Goal: Navigation & Orientation: Find specific page/section

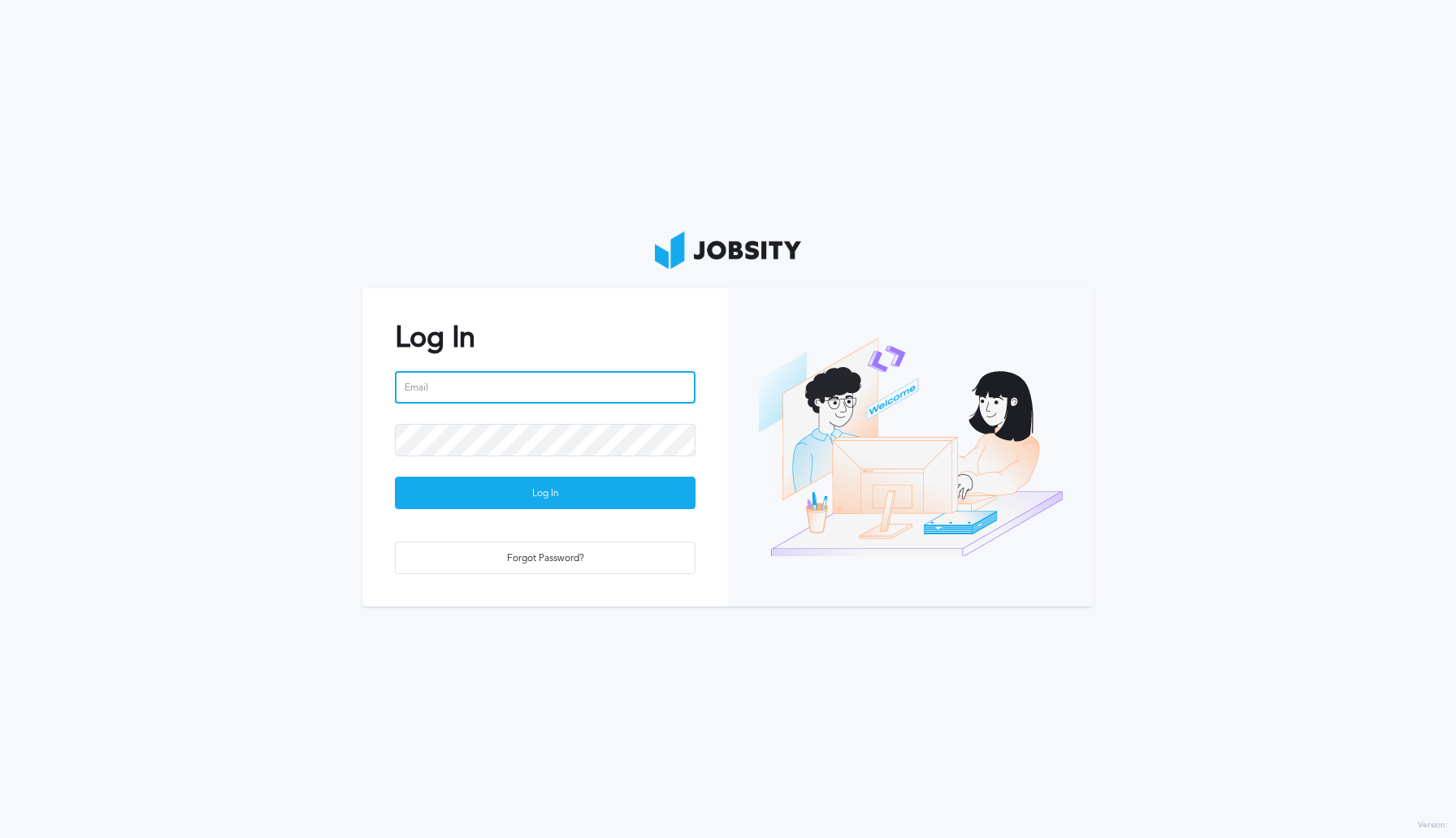
click at [611, 380] on input "email" at bounding box center [545, 387] width 300 height 33
type input "[PERSON_NAME][EMAIL_ADDRESS][PERSON_NAME][DOMAIN_NAME]"
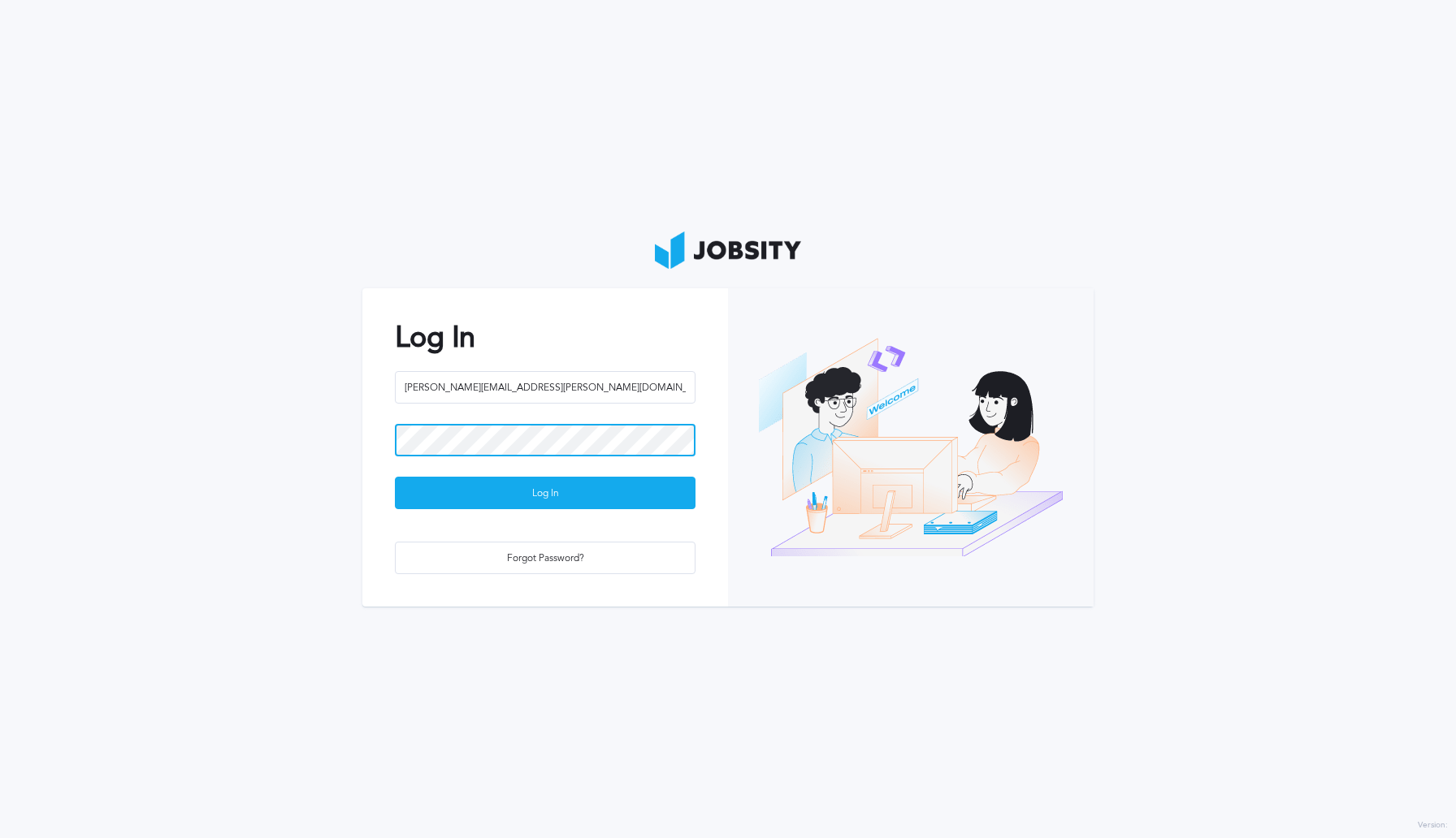
click at [395, 477] on button "Log In" at bounding box center [545, 493] width 300 height 33
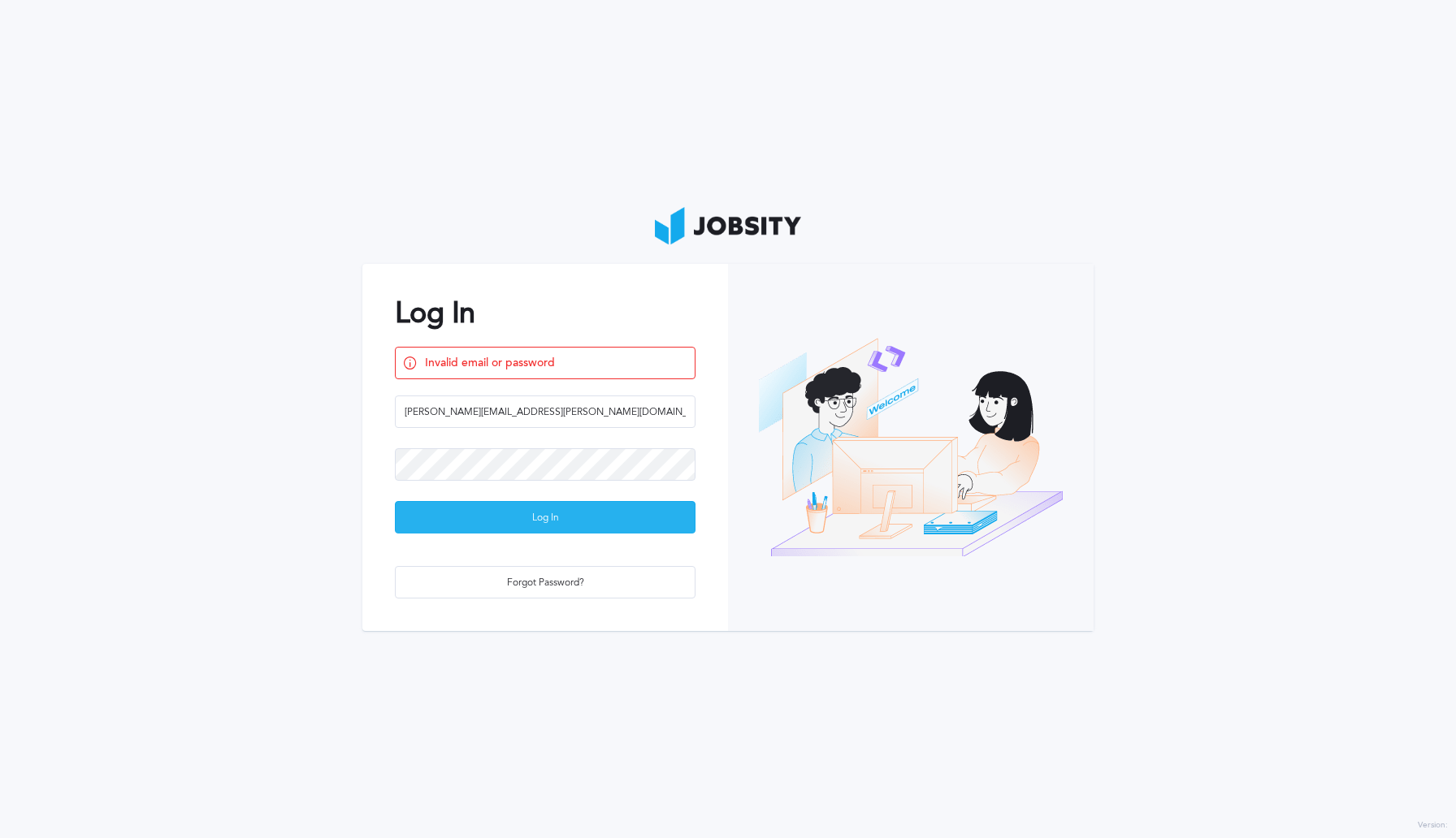
click at [523, 521] on div "Log In" at bounding box center [545, 519] width 299 height 33
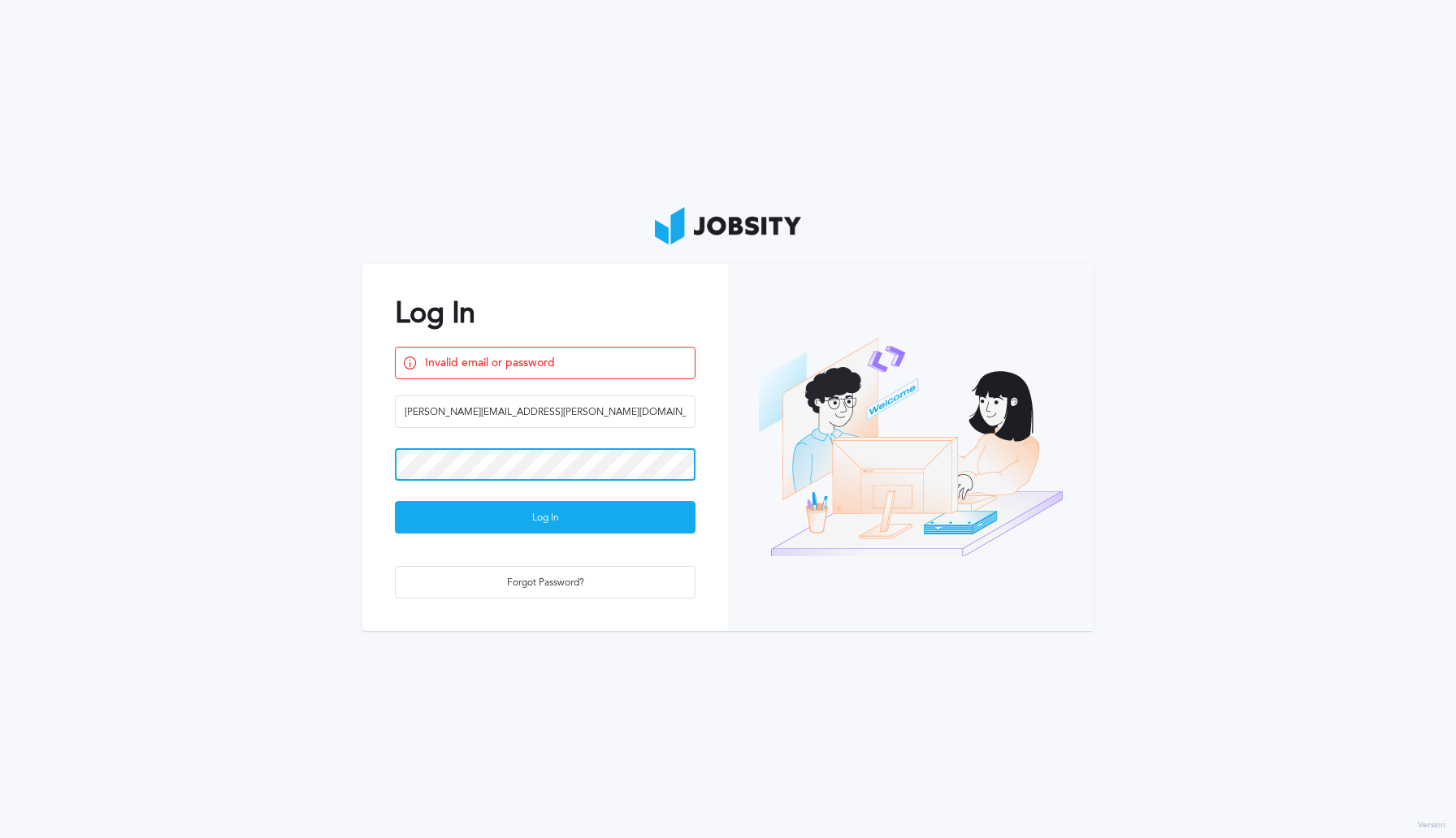
click at [395, 501] on button "Log In" at bounding box center [545, 518] width 300 height 33
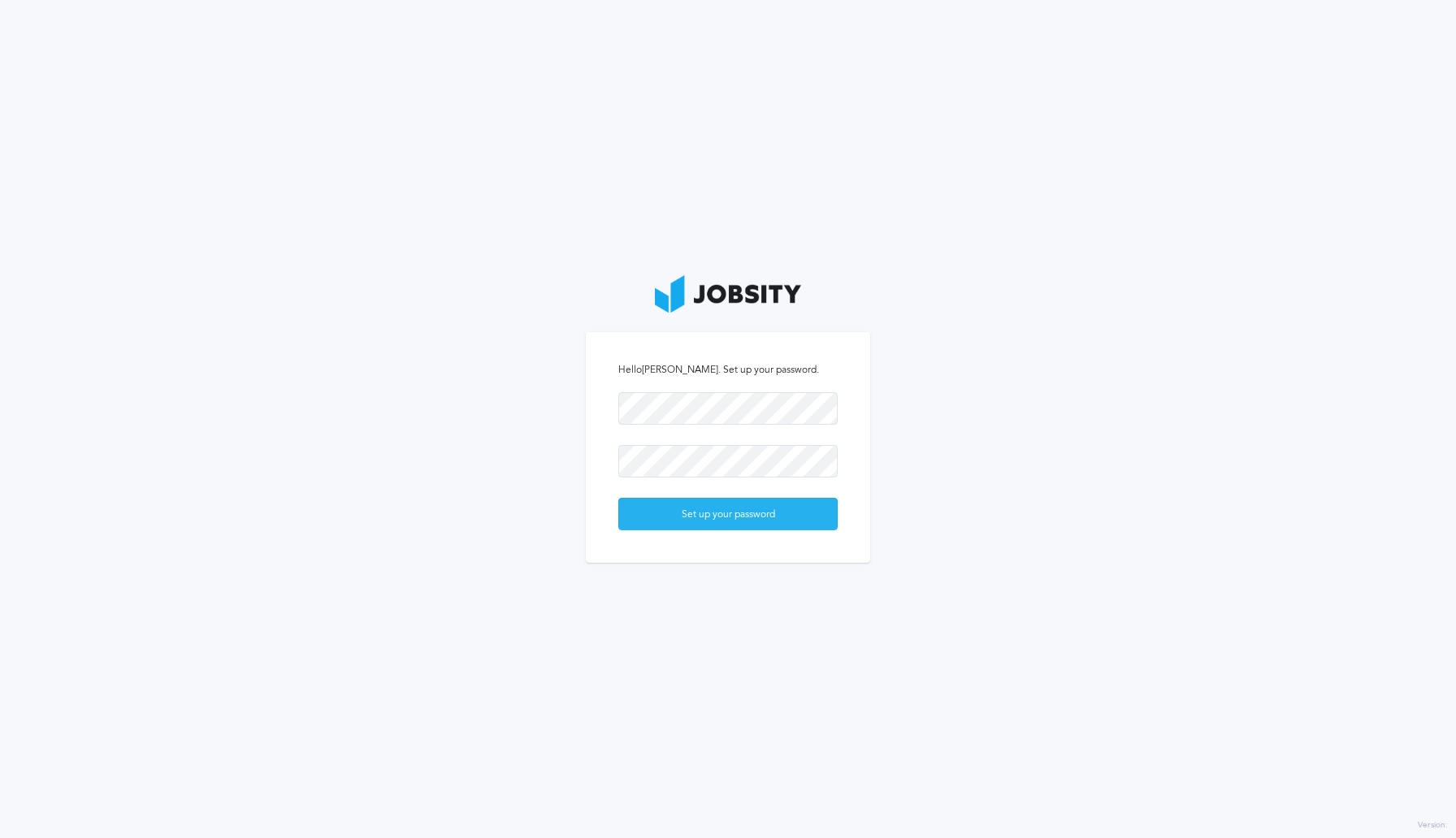
click at [770, 524] on div "Set up your password" at bounding box center [728, 515] width 218 height 33
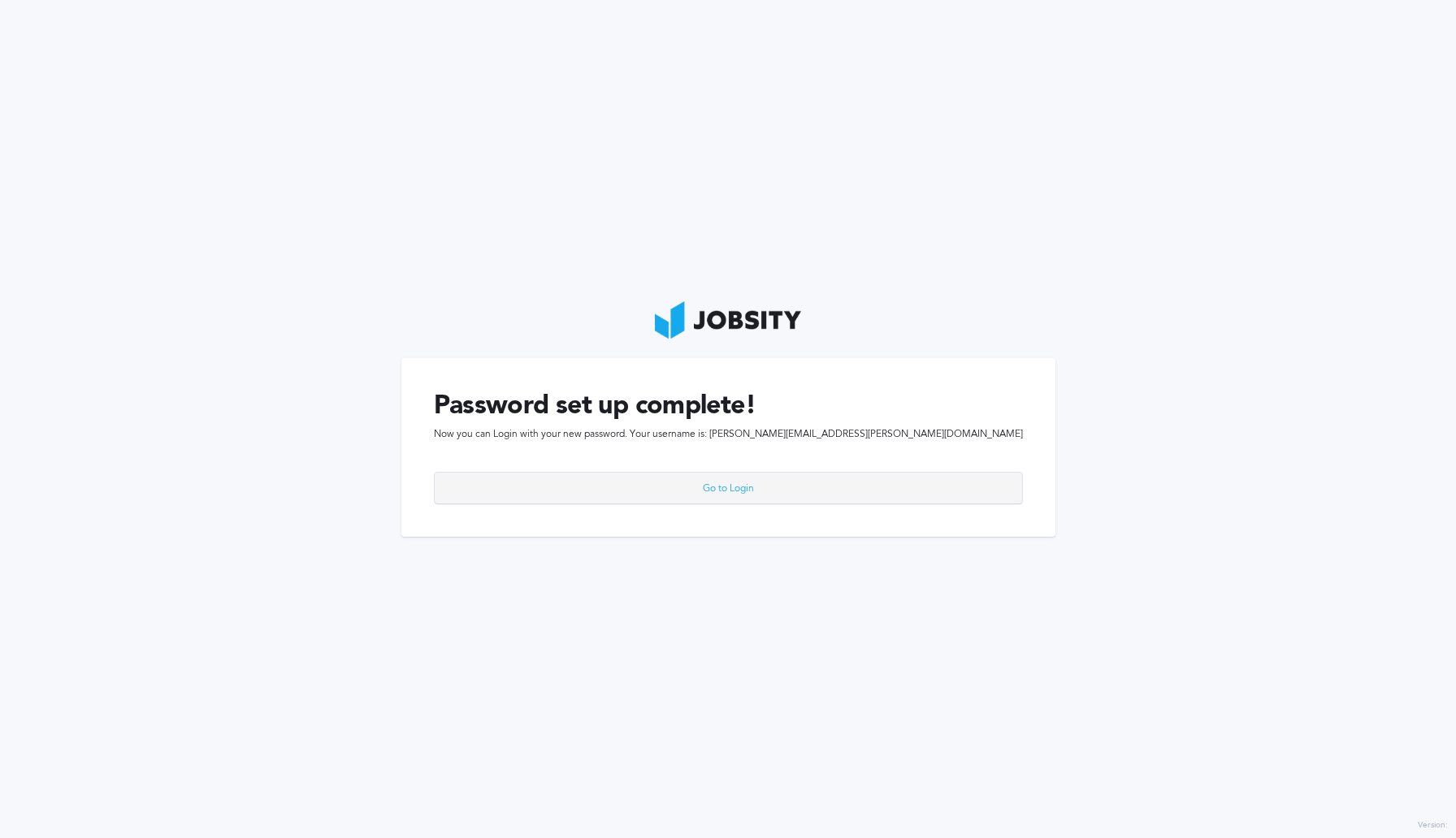
click at [760, 495] on div "Go to Login" at bounding box center [728, 489] width 587 height 33
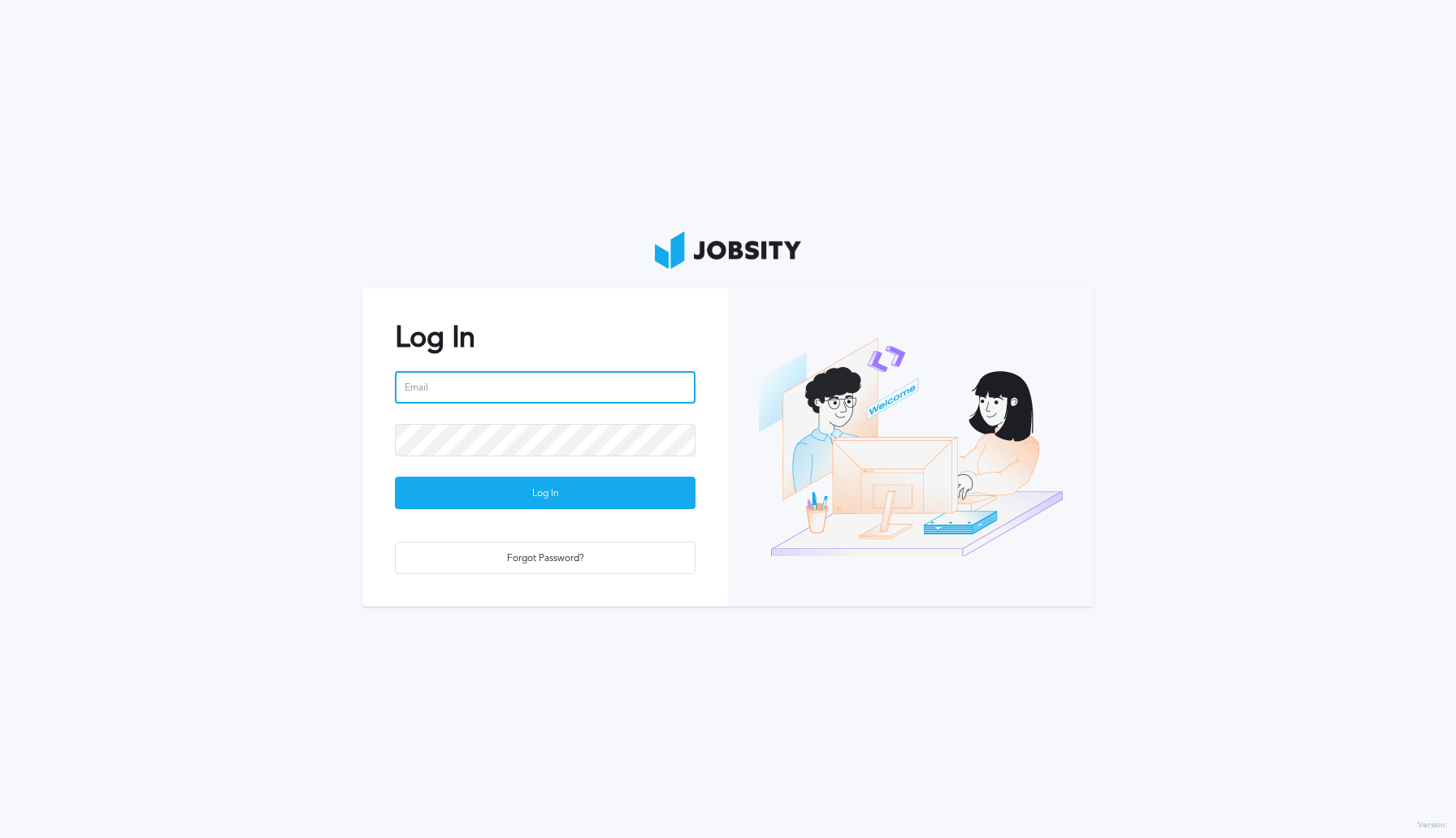
click at [573, 383] on input "email" at bounding box center [545, 387] width 300 height 33
type input "[PERSON_NAME][EMAIL_ADDRESS][PERSON_NAME][DOMAIN_NAME]"
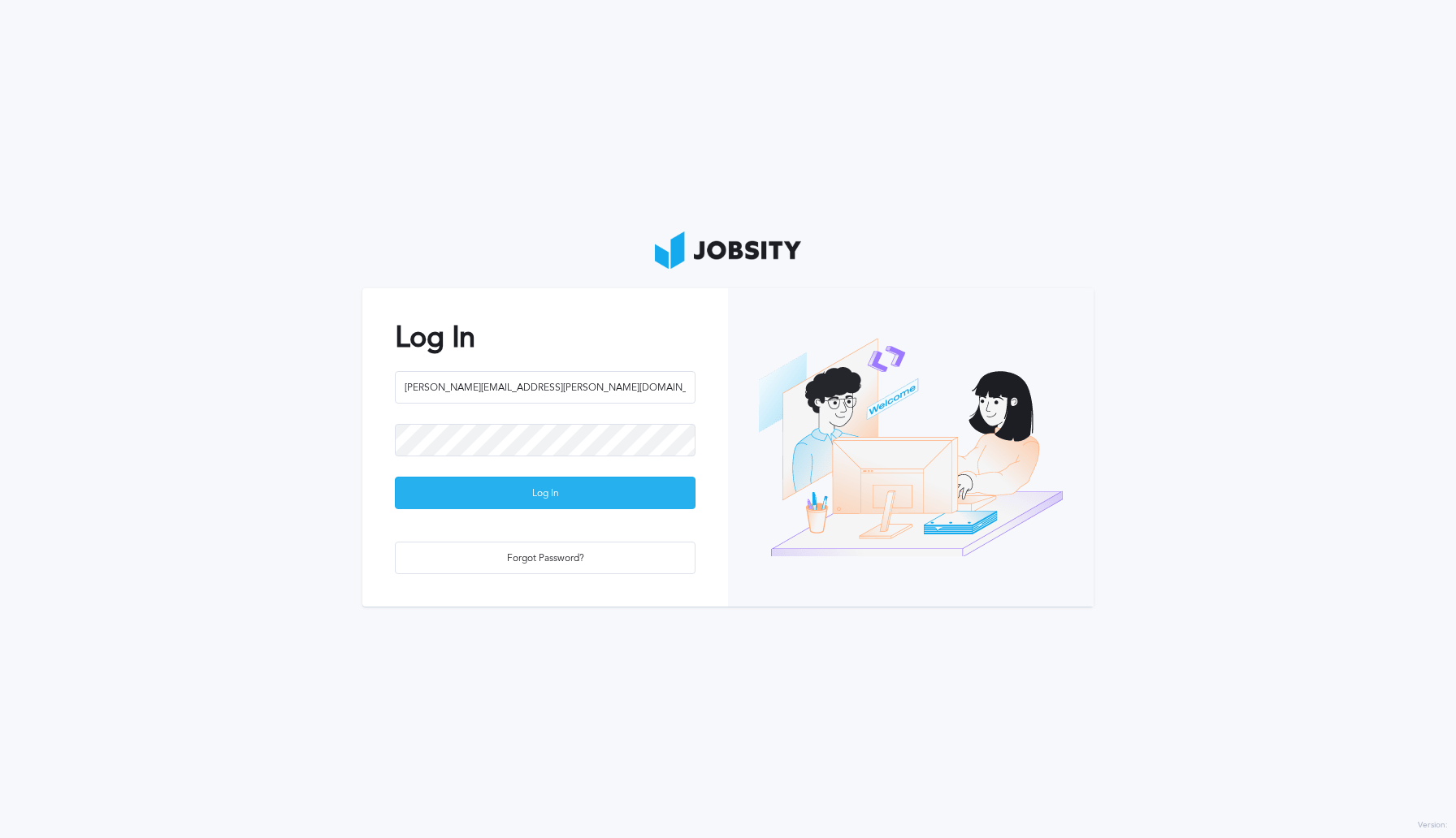
click at [566, 495] on div "Log In" at bounding box center [545, 494] width 299 height 33
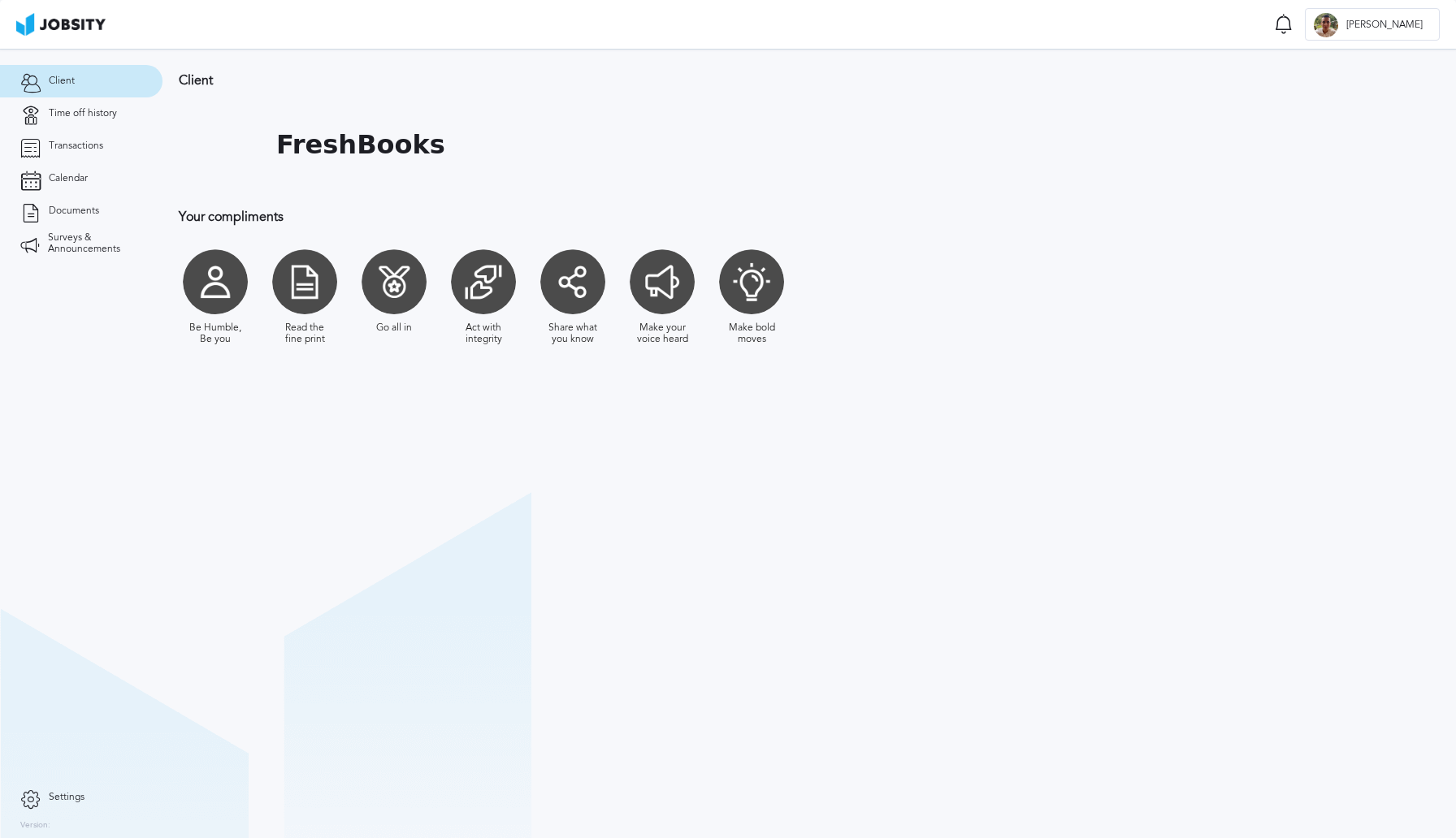
click at [393, 297] on div at bounding box center [394, 282] width 65 height 65
drag, startPoint x: 196, startPoint y: 217, endPoint x: 300, endPoint y: 218, distance: 104.0
click at [300, 218] on h3 "Your compliments" at bounding box center [619, 216] width 882 height 15
click at [71, 118] on span "Time off history" at bounding box center [82, 113] width 68 height 11
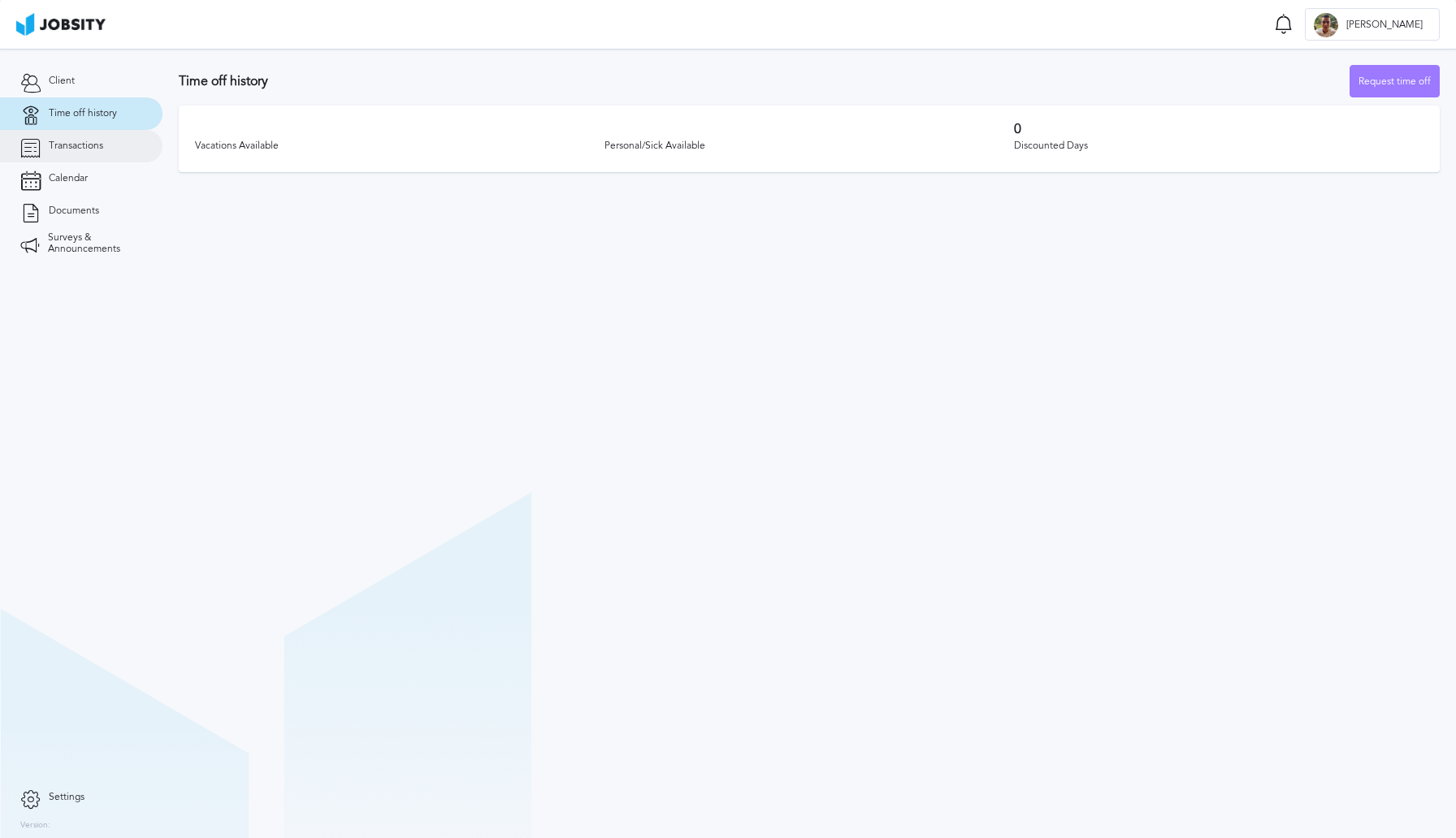
click at [78, 147] on span "Transactions" at bounding box center [76, 146] width 54 height 11
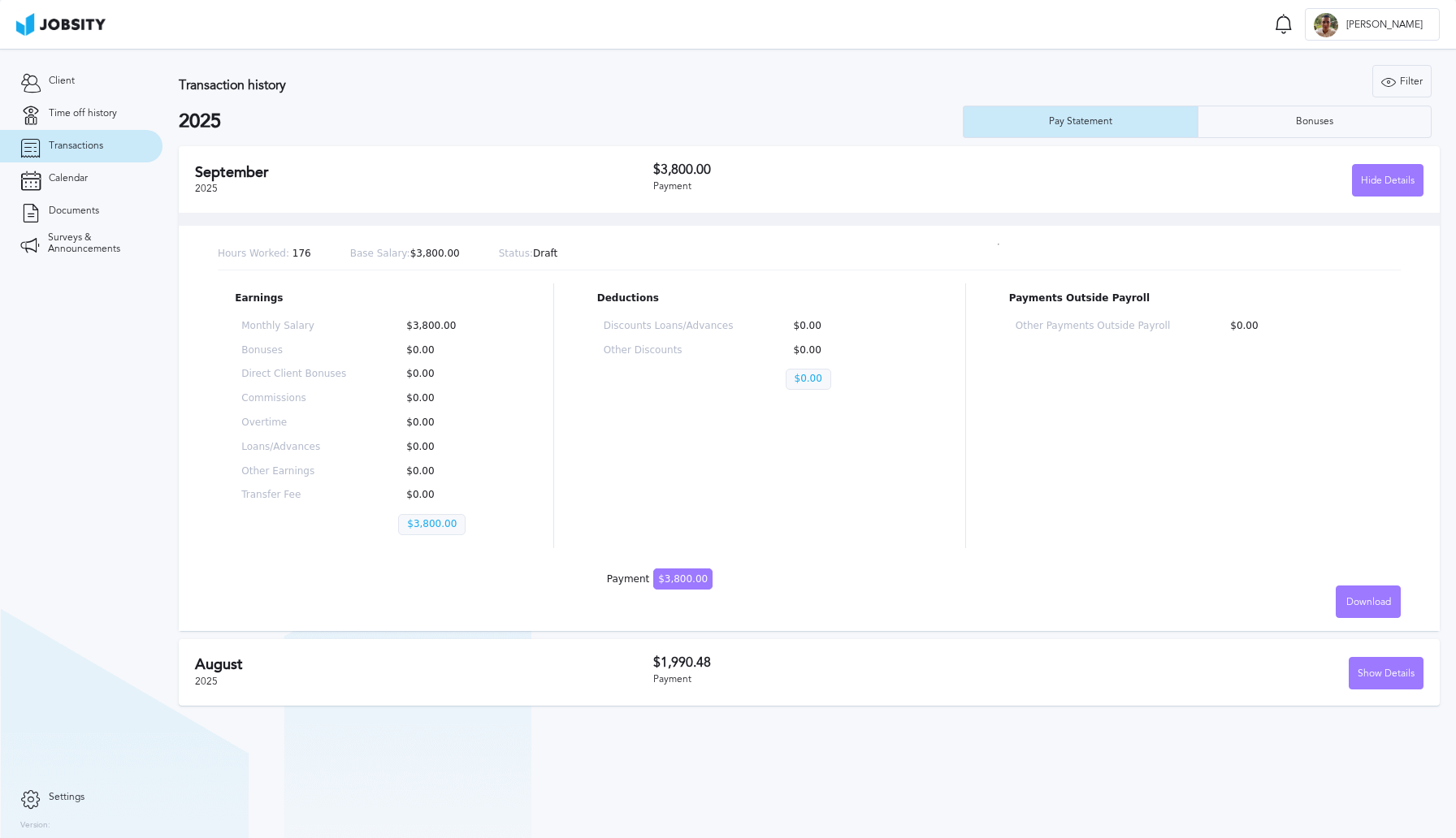
click at [325, 688] on div "[DATE] $1,990.48 Payment Show Details" at bounding box center [809, 673] width 1261 height 67
click at [1379, 678] on div "Show Details" at bounding box center [1386, 674] width 73 height 33
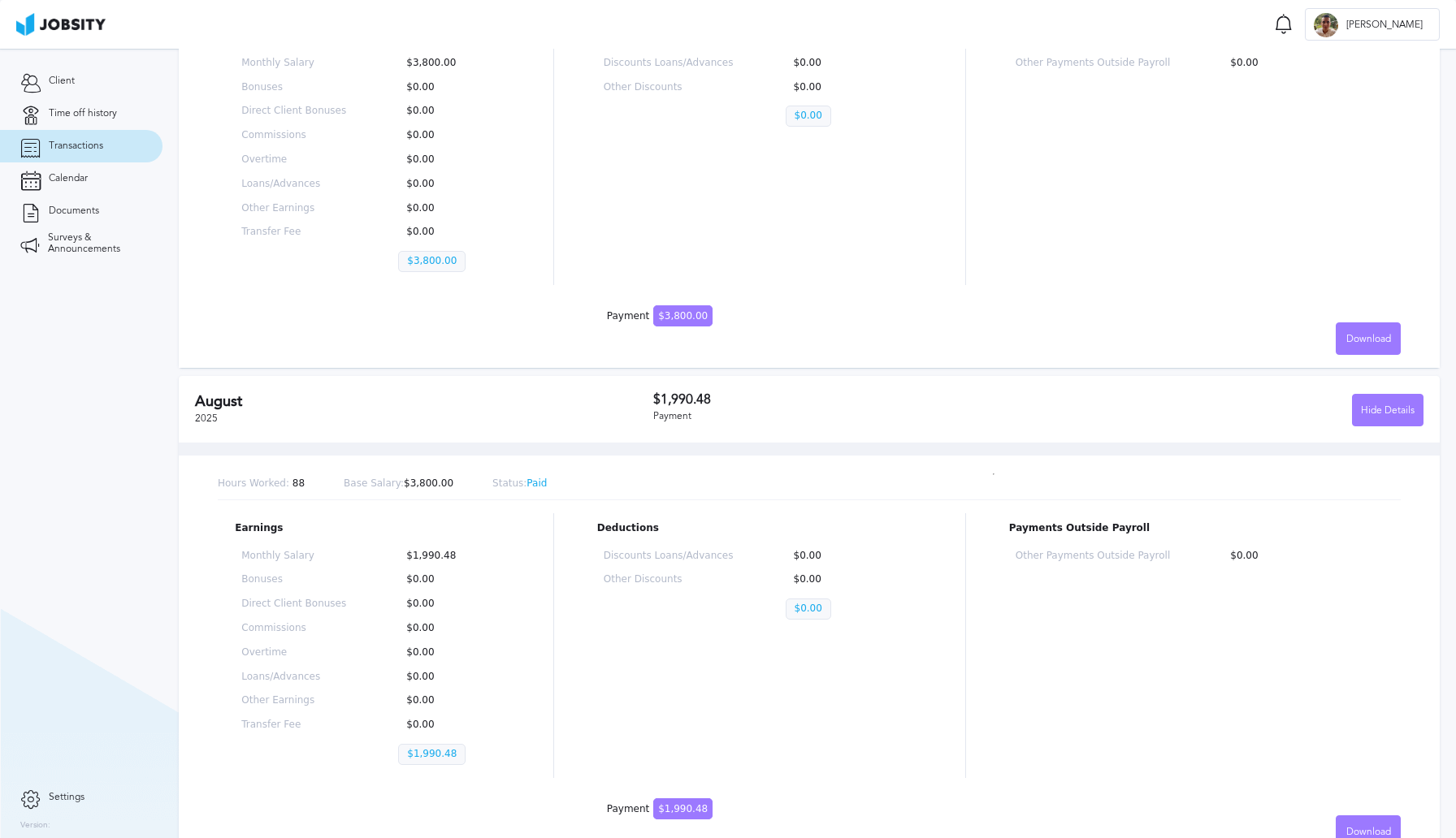
scroll to position [280, 0]
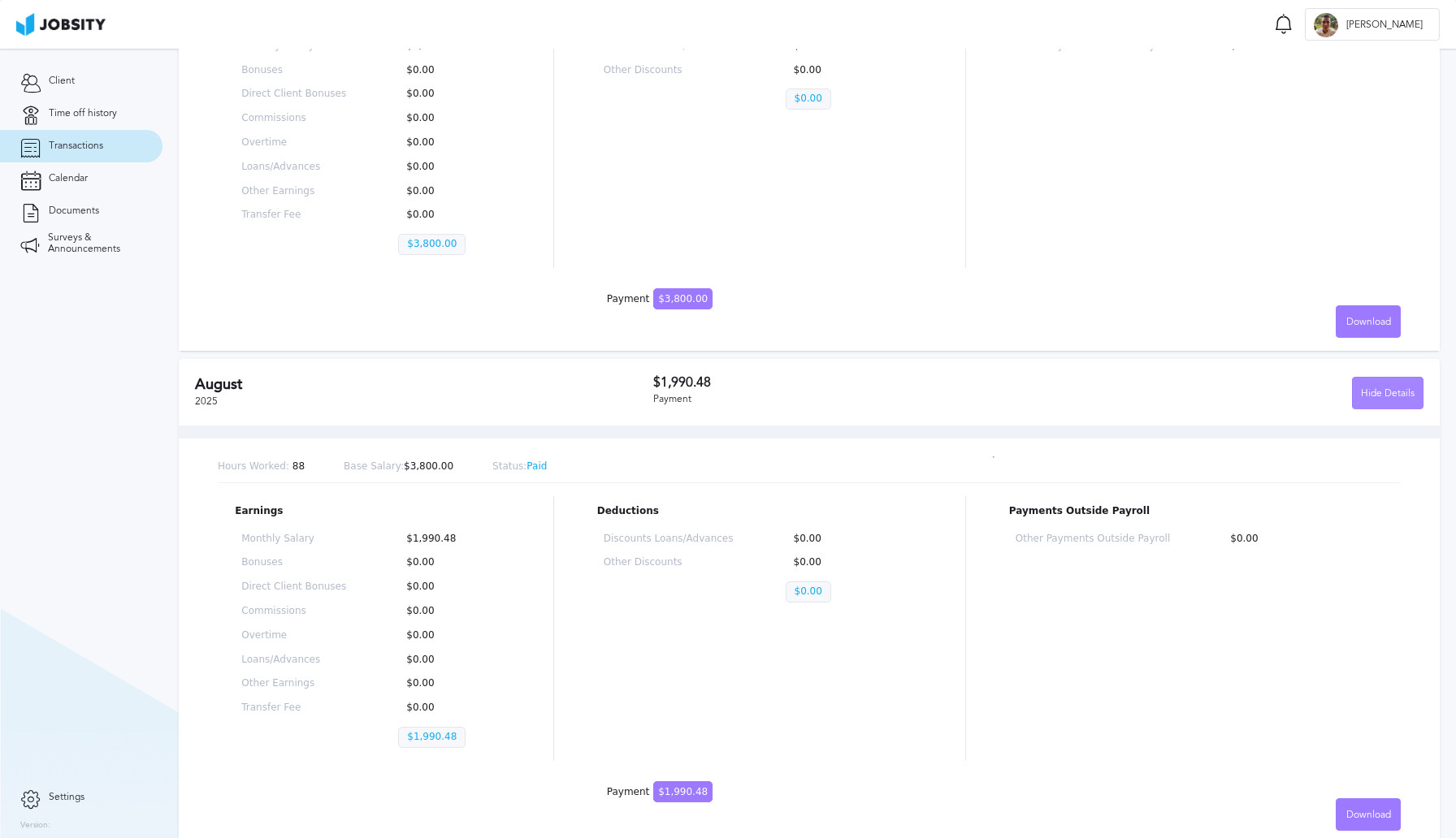
click at [1360, 389] on div "Hide Details" at bounding box center [1386, 394] width 70 height 33
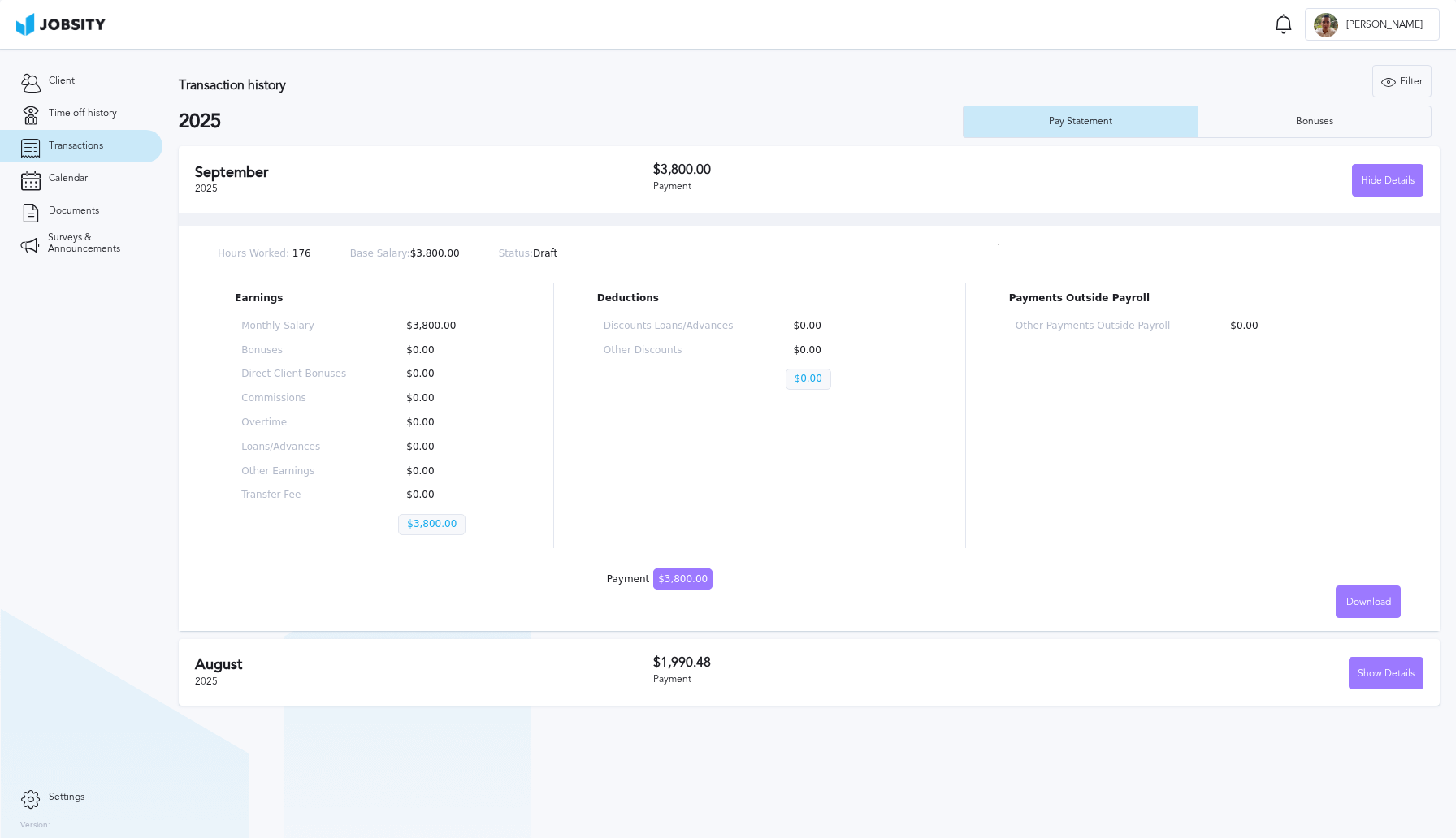
scroll to position [0, 0]
click at [1250, 129] on div "Bonuses" at bounding box center [1315, 122] width 234 height 33
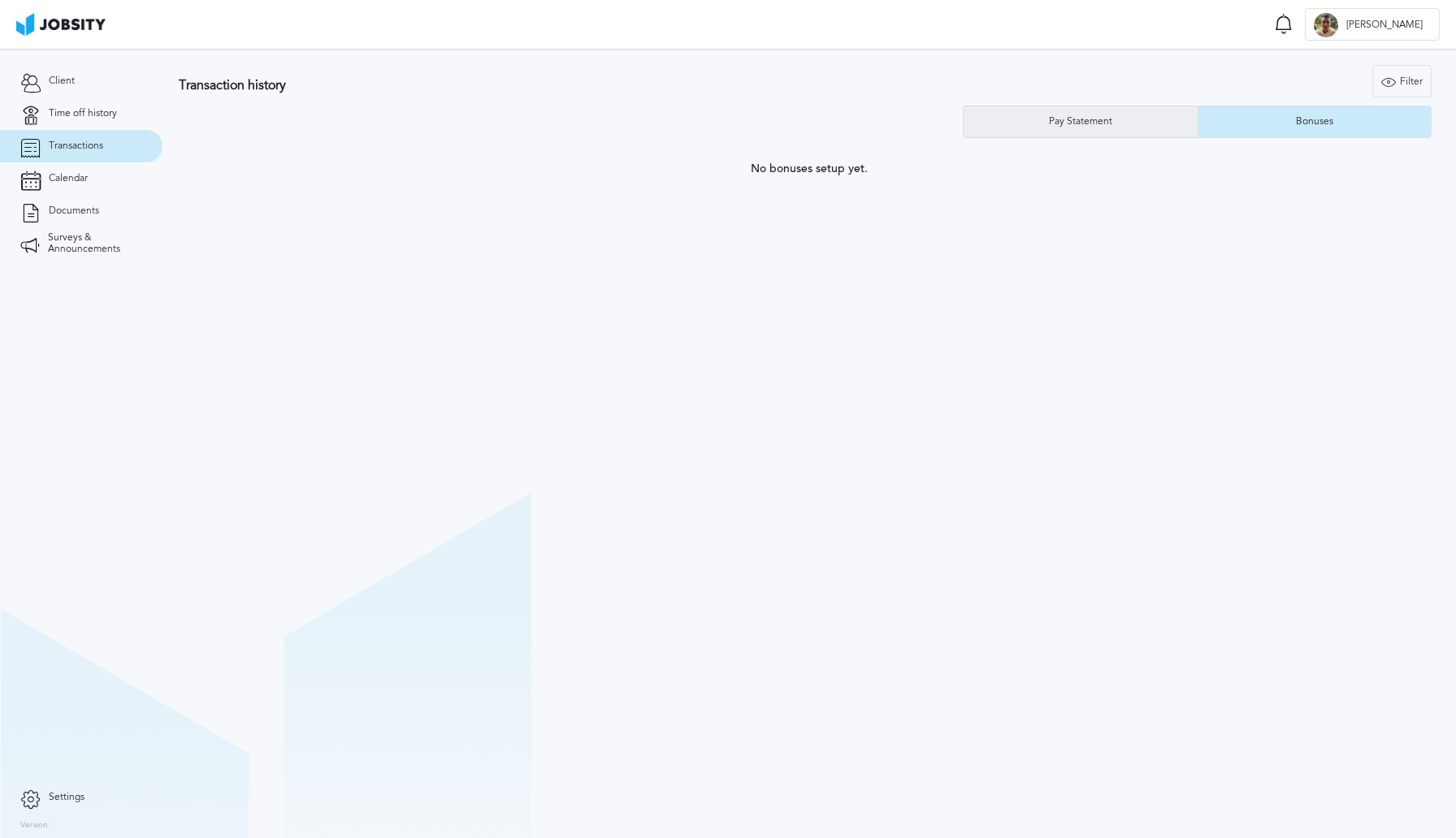
click at [1110, 117] on div "Pay Statement" at bounding box center [1080, 121] width 80 height 11
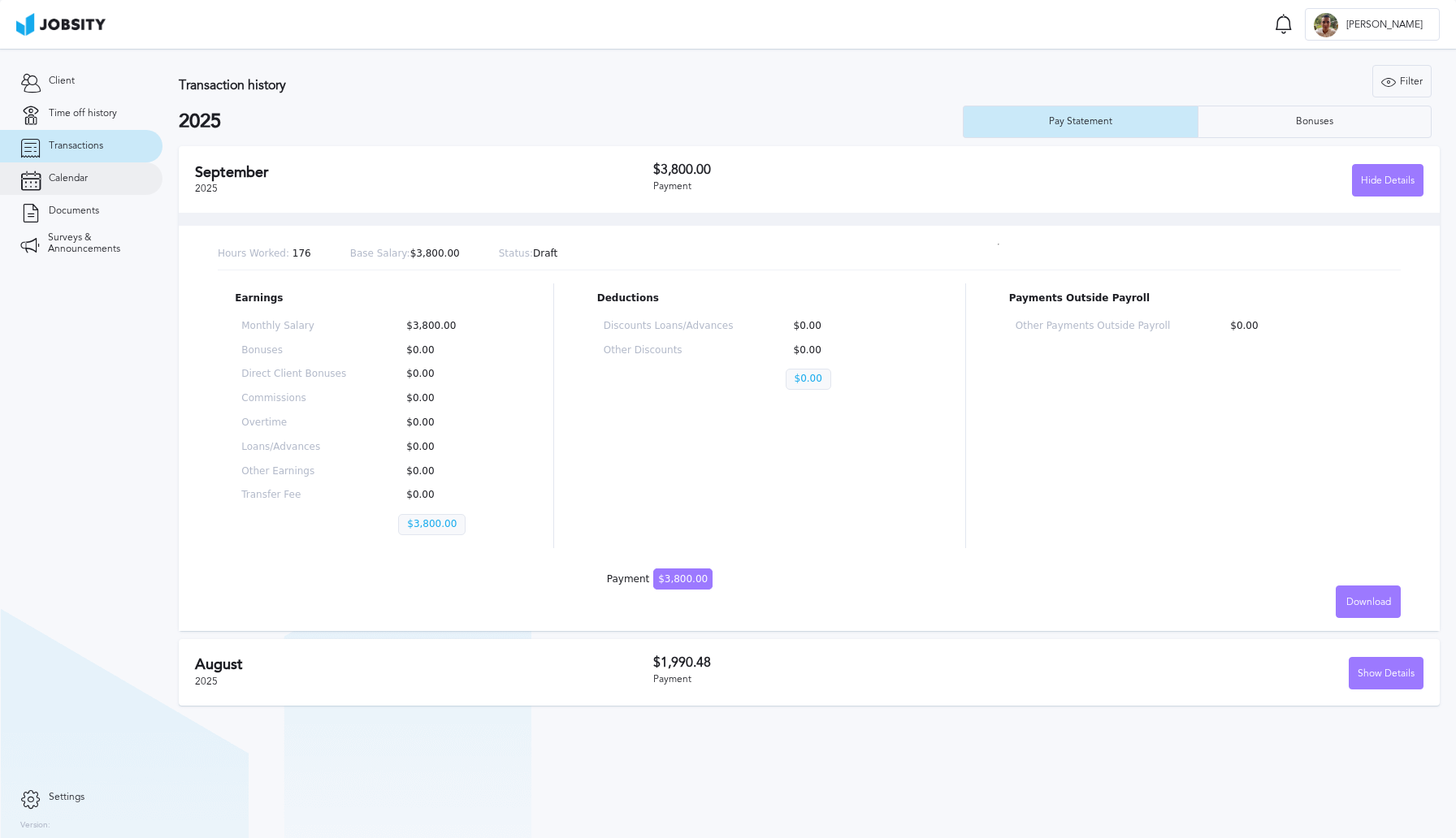
click at [83, 185] on link "Calendar" at bounding box center [81, 179] width 162 height 33
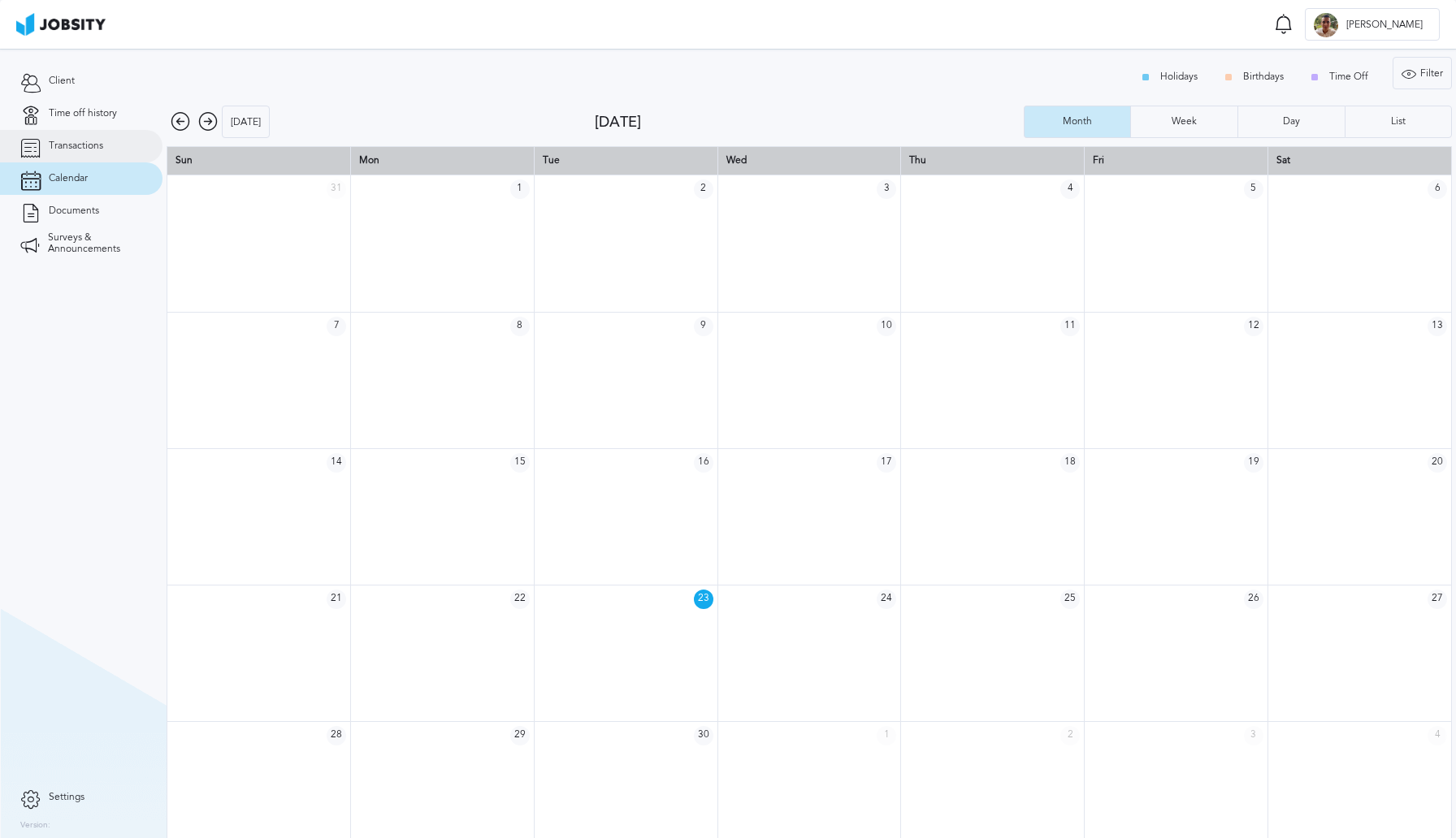
click at [79, 143] on span "Transactions" at bounding box center [76, 146] width 54 height 11
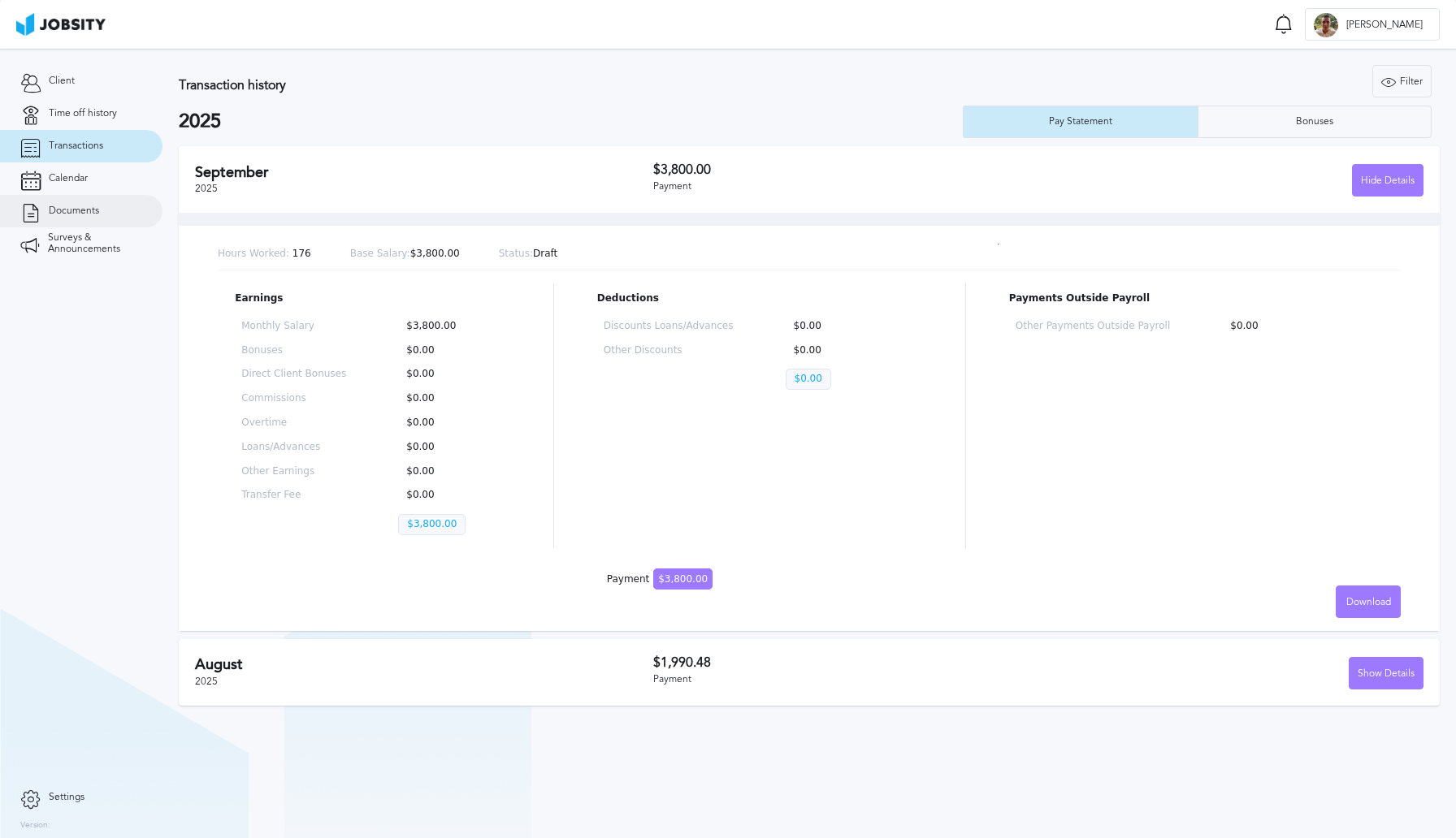
click at [106, 207] on link "Documents" at bounding box center [81, 211] width 162 height 33
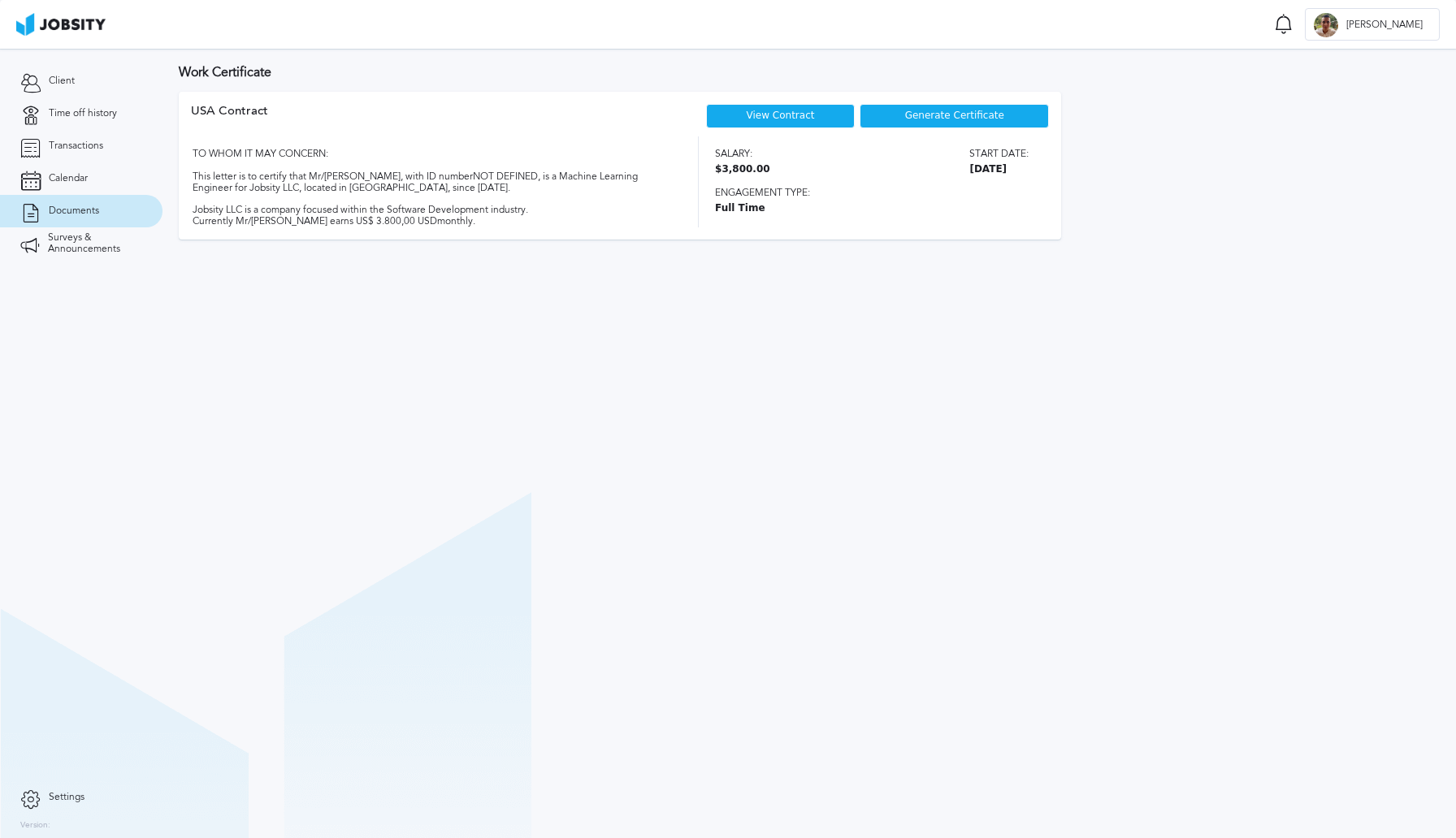
click at [371, 100] on div "USA Contract View Contract Generate Certificate TO WHOM IT MAY CONCERN: This le…" at bounding box center [620, 166] width 883 height 148
click at [776, 116] on link "View Contract" at bounding box center [780, 115] width 68 height 11
click at [55, 77] on span "Client" at bounding box center [62, 81] width 26 height 11
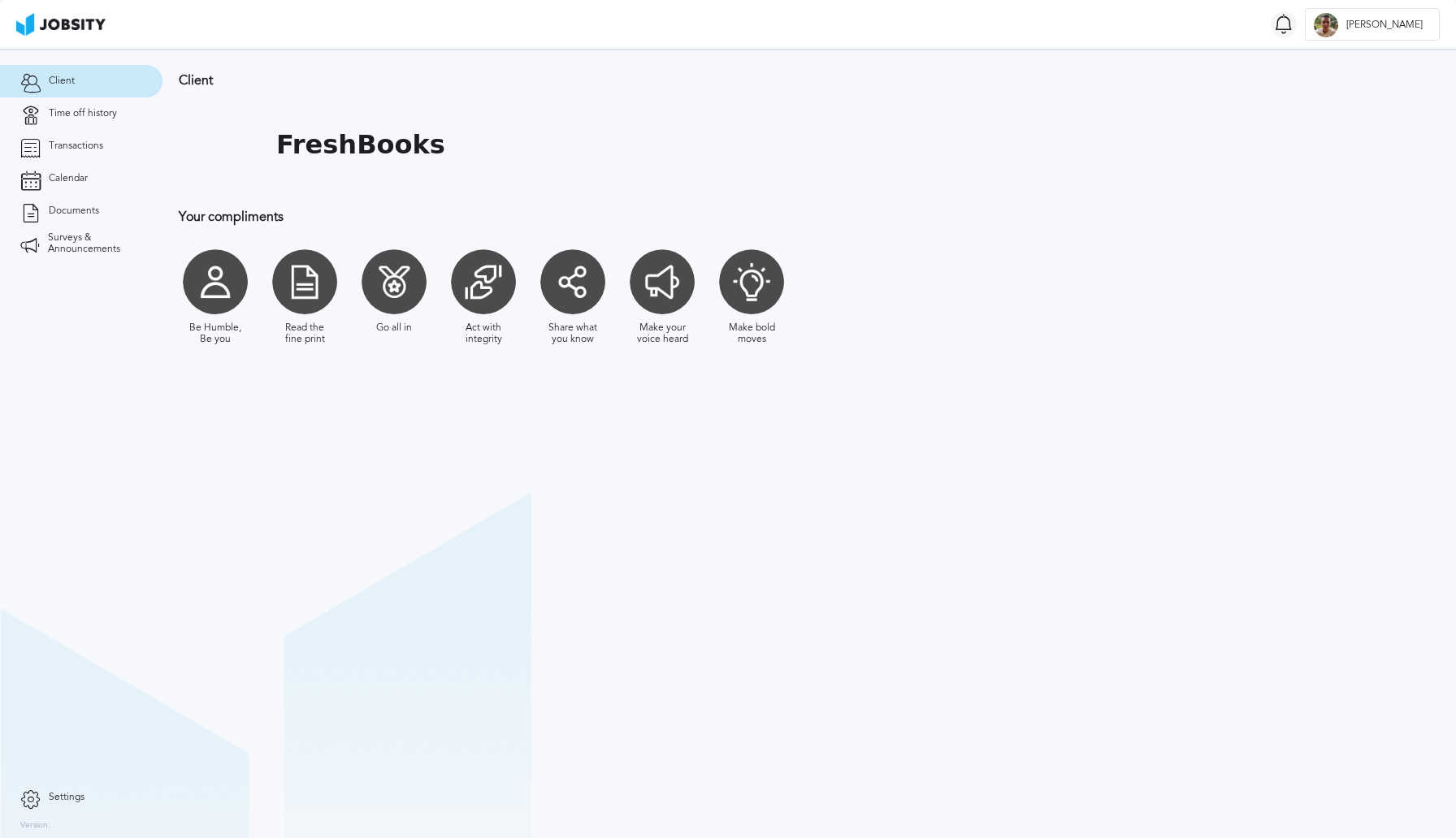
click at [1293, 21] on icon at bounding box center [1283, 24] width 20 height 21
click at [1291, 21] on icon at bounding box center [1283, 24] width 15 height 15
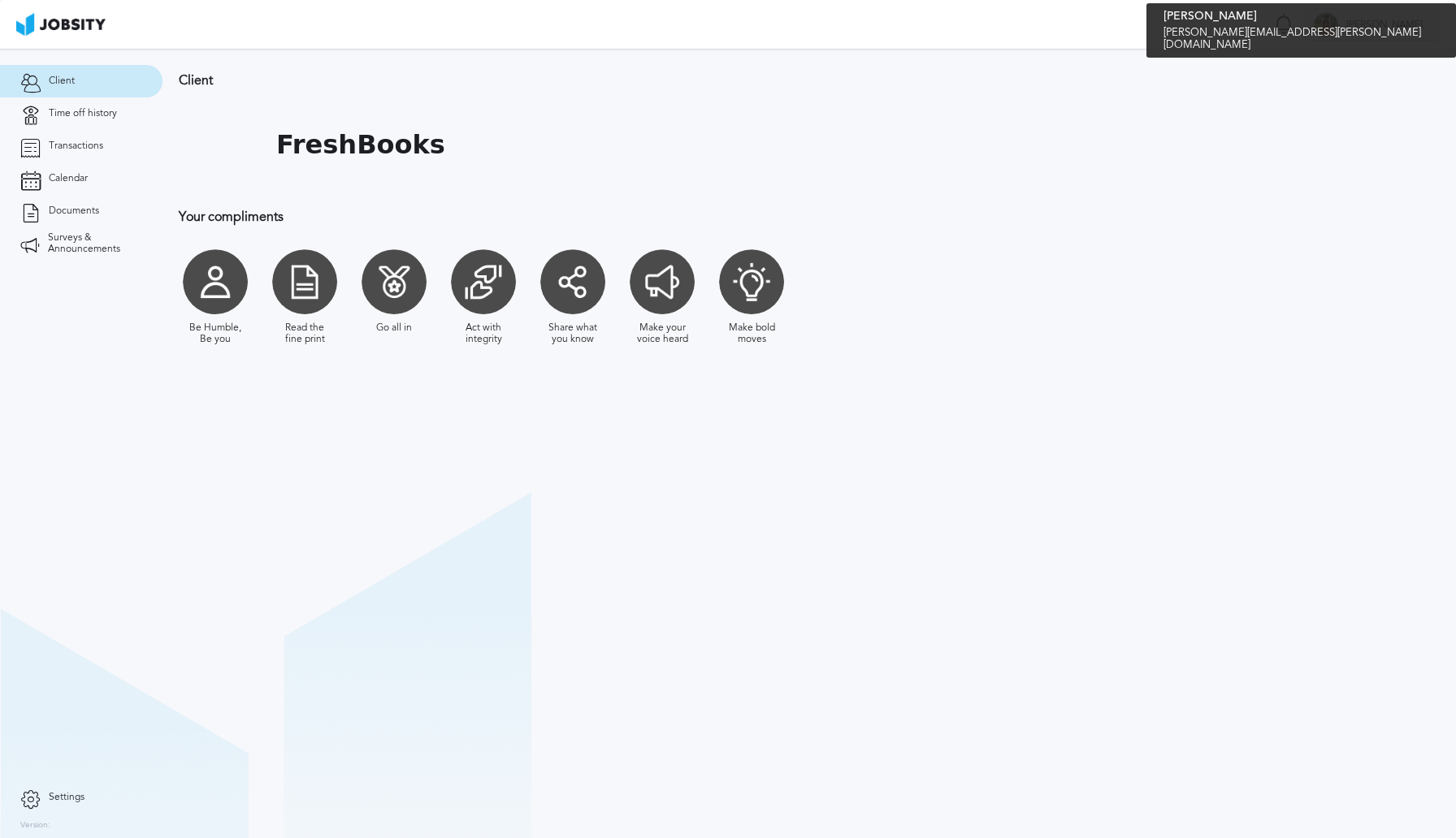
click at [1338, 21] on div at bounding box center [1326, 25] width 24 height 24
